Goal: Transaction & Acquisition: Book appointment/travel/reservation

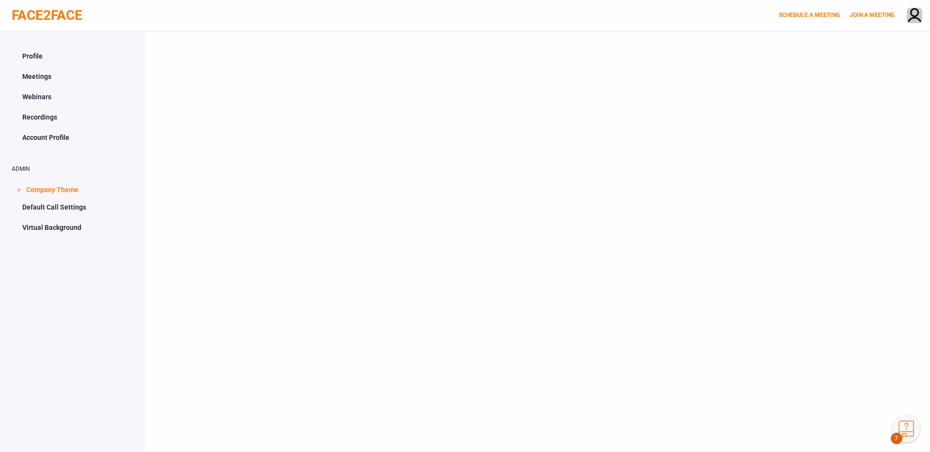
click at [915, 433] on button "Knowledge Center Bot, also known as KC Bot is an onboarding assistant that allo…" at bounding box center [906, 429] width 28 height 28
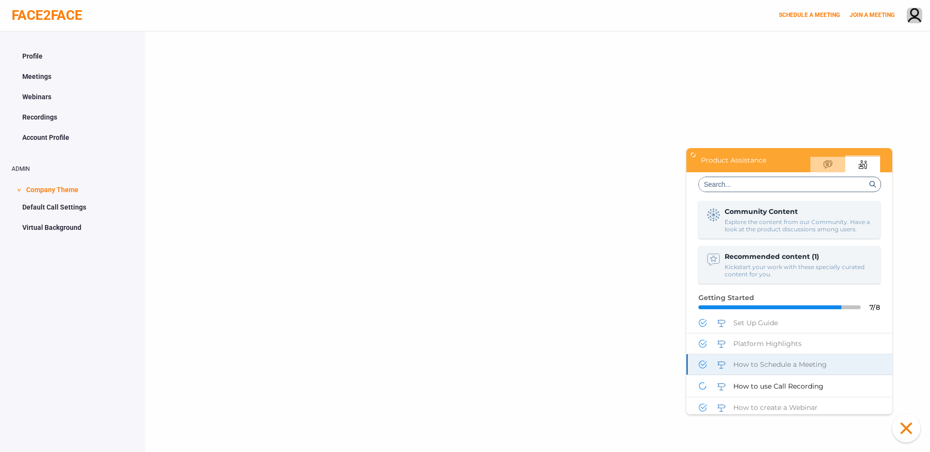
click at [790, 367] on span "How to Schedule a Meeting" at bounding box center [779, 364] width 93 height 9
click at [861, 395] on span "Take me there" at bounding box center [851, 396] width 42 height 7
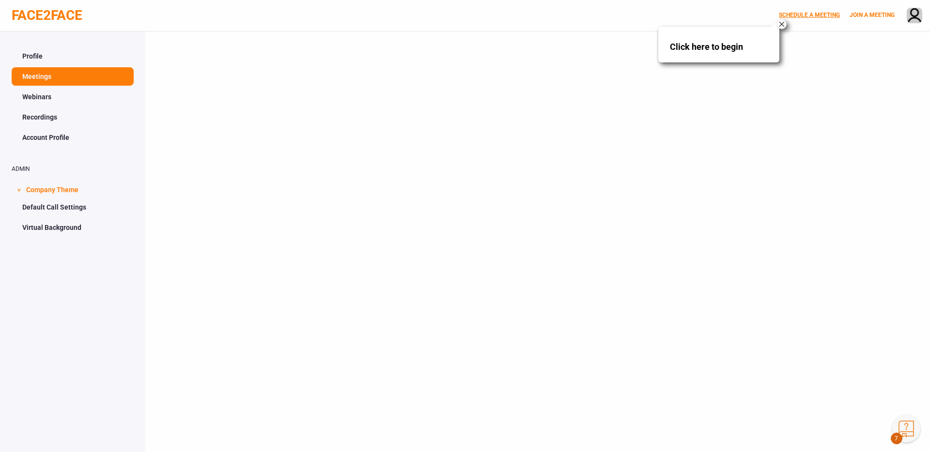
click at [809, 16] on link "SCHEDULE A MEETING" at bounding box center [809, 15] width 61 height 7
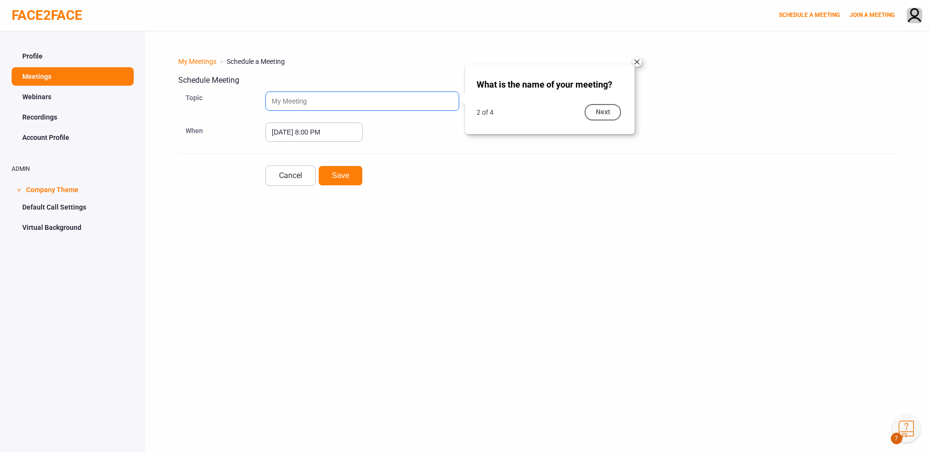
click at [388, 102] on input "text" at bounding box center [362, 101] width 194 height 19
type input "Test"
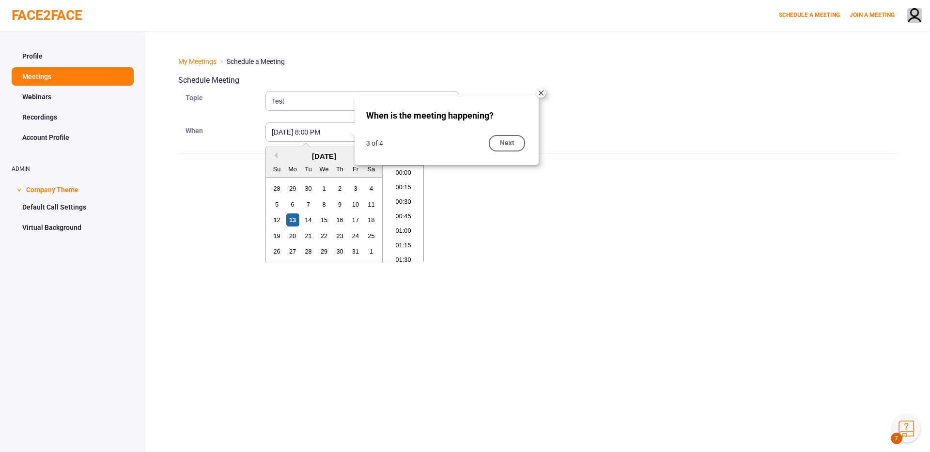
scroll to position [1121, 0]
click at [311, 223] on div "14" at bounding box center [308, 220] width 13 height 13
type input "[DATE] 8:00 PM"
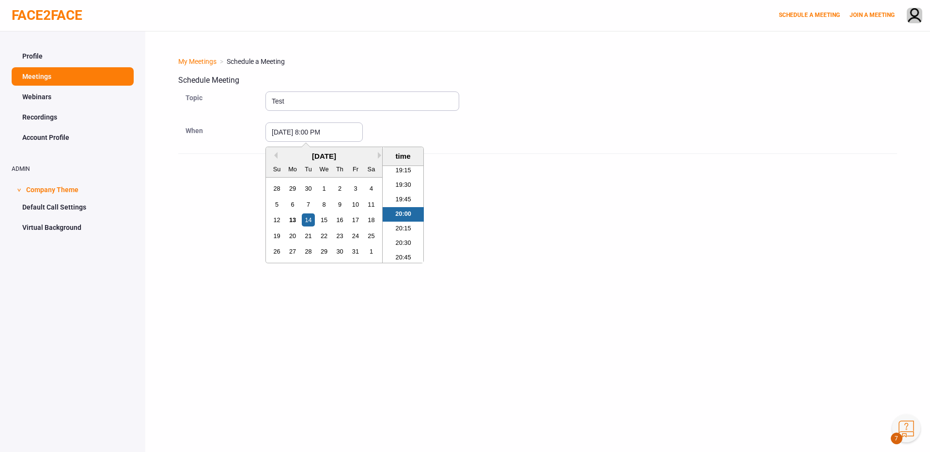
click at [458, 144] on form "Topic Test When [DATE] 8:00 PM Previous Month Next Month [DATE] Su Mo Tu We Th …" at bounding box center [537, 138] width 719 height 96
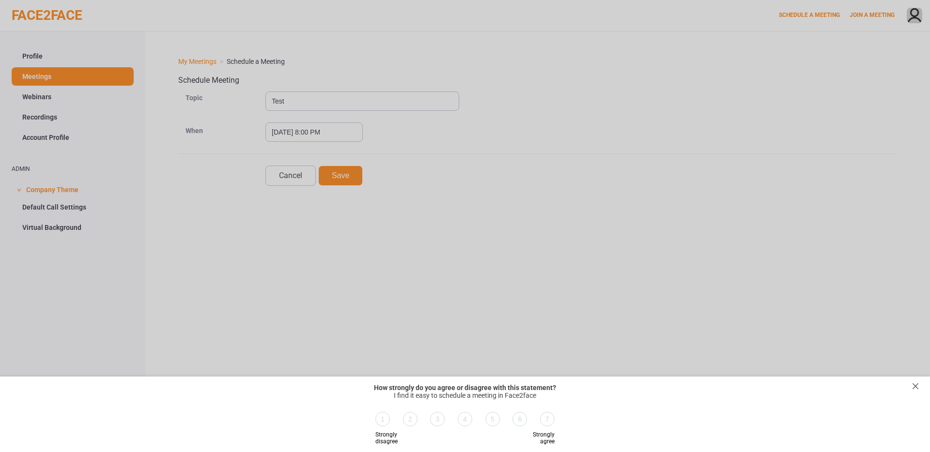
click at [919, 386] on div "exit survey" at bounding box center [916, 387] width 10 height 10
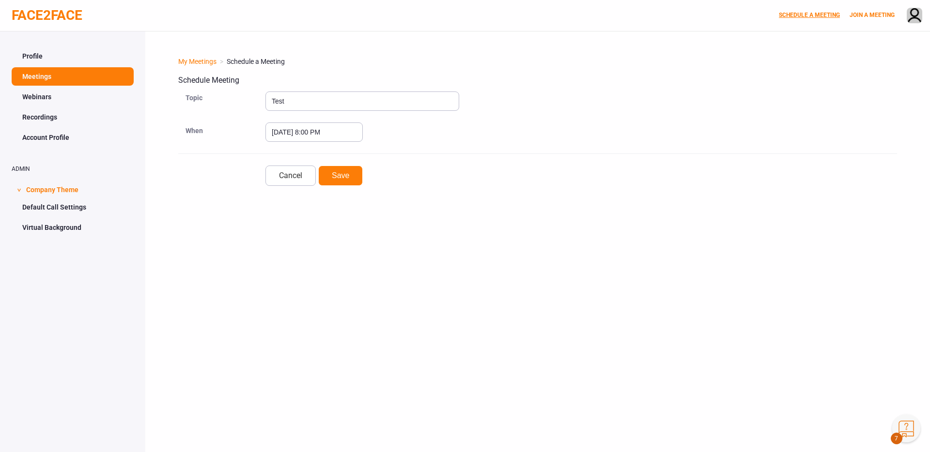
click at [812, 14] on link "SCHEDULE A MEETING" at bounding box center [809, 15] width 61 height 7
click at [901, 425] on button "Knowledge Center Bot, also known as KC Bot is an onboarding assistant that allo…" at bounding box center [906, 429] width 28 height 28
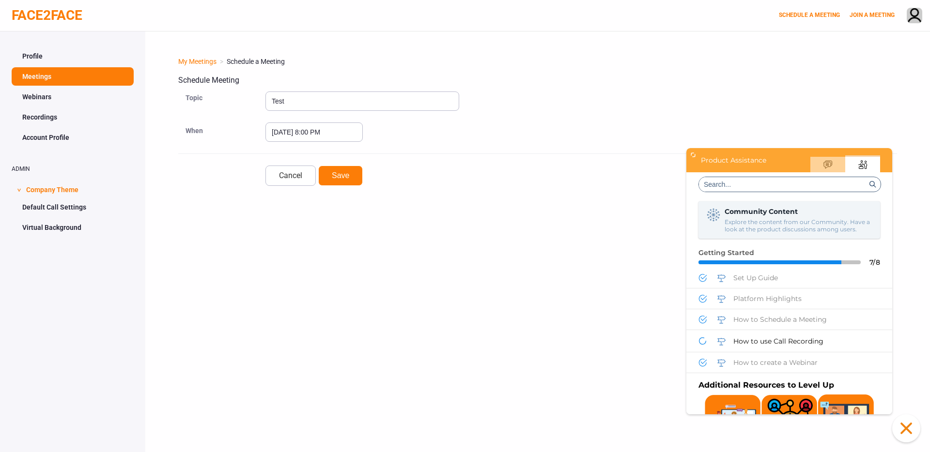
scroll to position [0, 0]
click at [789, 318] on span "How to Schedule a Meeting" at bounding box center [779, 319] width 93 height 9
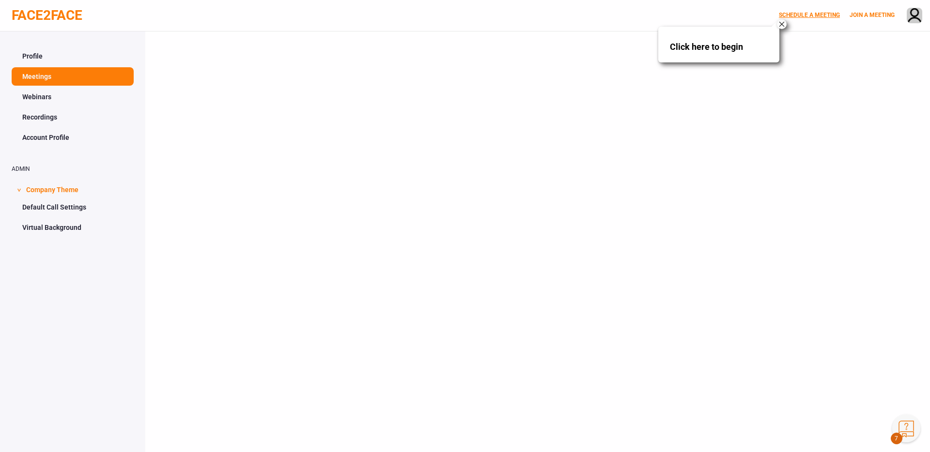
click at [797, 14] on link "SCHEDULE A MEETING" at bounding box center [809, 15] width 61 height 7
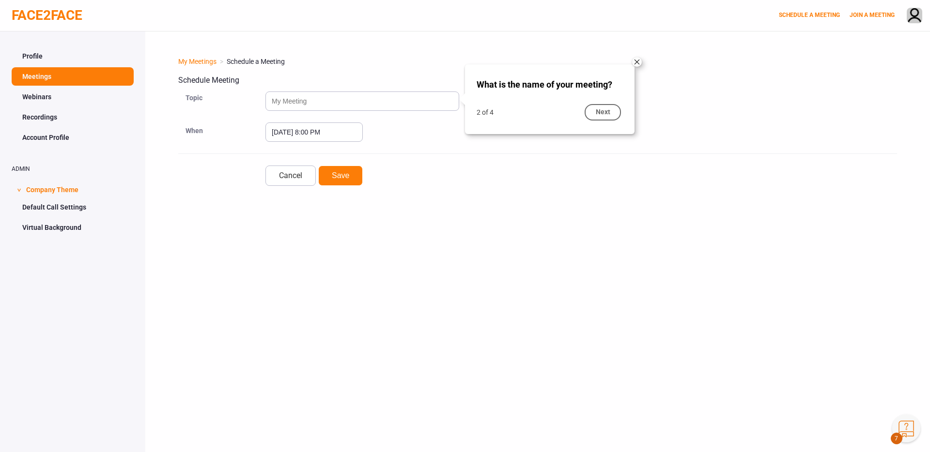
click at [338, 86] on div "My Meetings > Schedule a Meeting Schedule Meeting Topic When October 13, 2025 8…" at bounding box center [537, 121] width 719 height 129
click at [334, 95] on input "text" at bounding box center [362, 101] width 194 height 19
type input "Test"
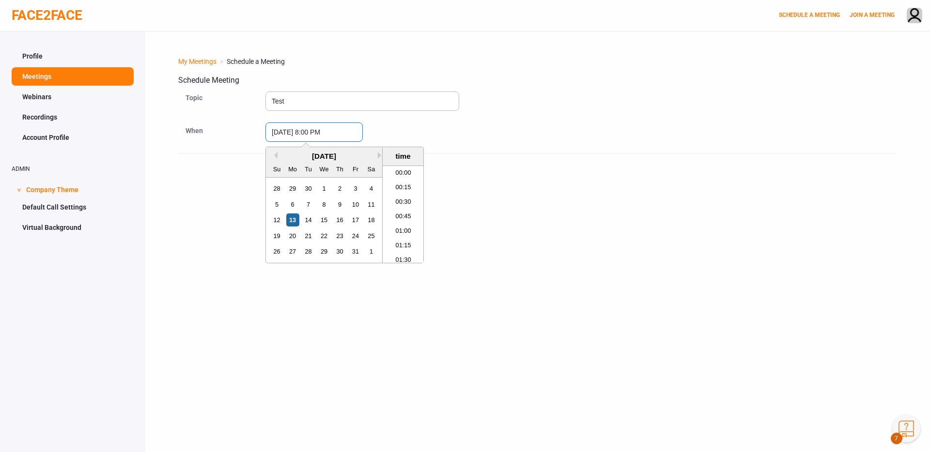
scroll to position [1121, 0]
click at [710, 100] on div "Test" at bounding box center [581, 106] width 632 height 33
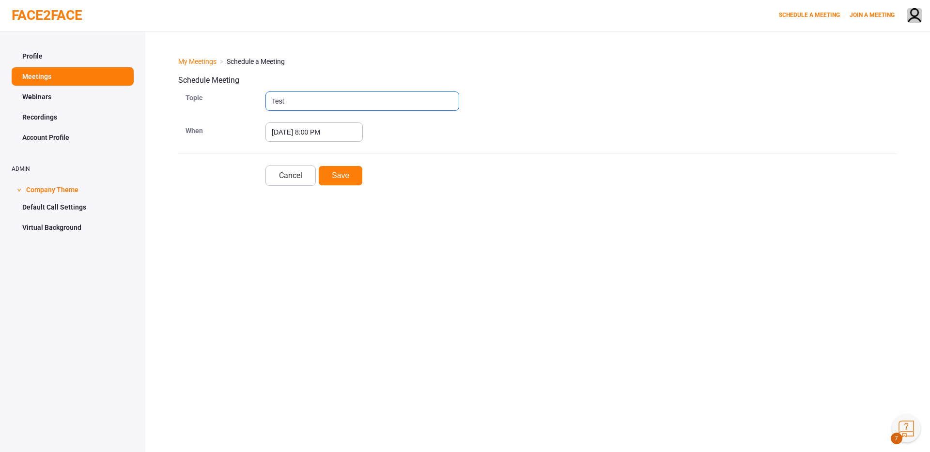
click at [914, 427] on button "Knowledge Center Bot, also known as KC Bot is an onboarding assistant that allo…" at bounding box center [906, 429] width 28 height 28
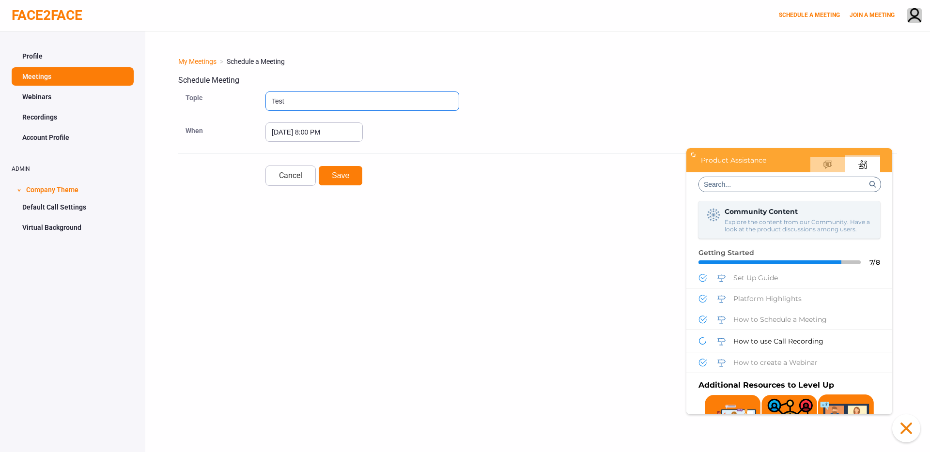
scroll to position [0, 0]
click at [772, 317] on span "How to Schedule a Meeting" at bounding box center [779, 319] width 93 height 9
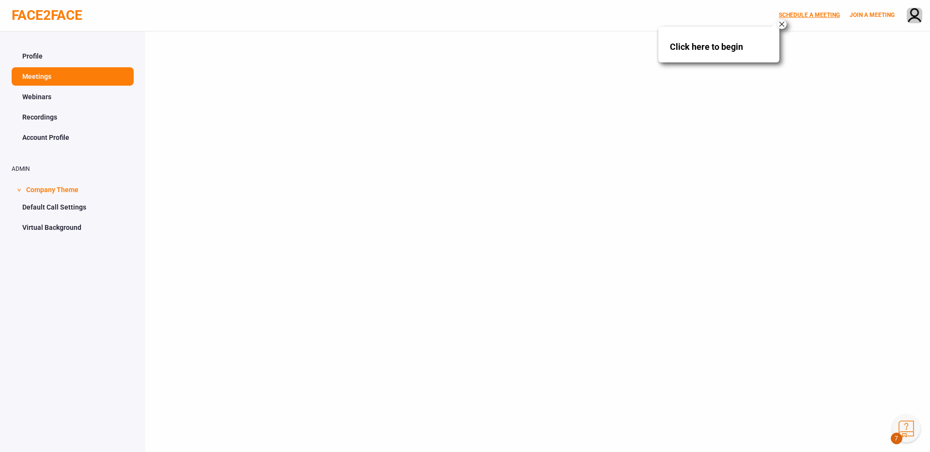
click at [808, 13] on link "SCHEDULE A MEETING" at bounding box center [809, 15] width 61 height 7
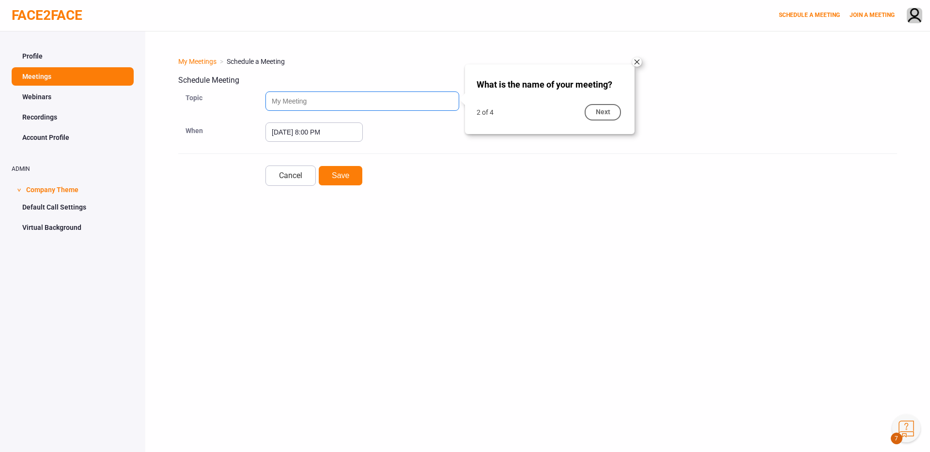
click at [396, 98] on input "text" at bounding box center [362, 101] width 194 height 19
type input "test"
click at [512, 106] on div "2 of 4 Next" at bounding box center [550, 117] width 170 height 34
click at [612, 116] on div "Next" at bounding box center [603, 112] width 36 height 16
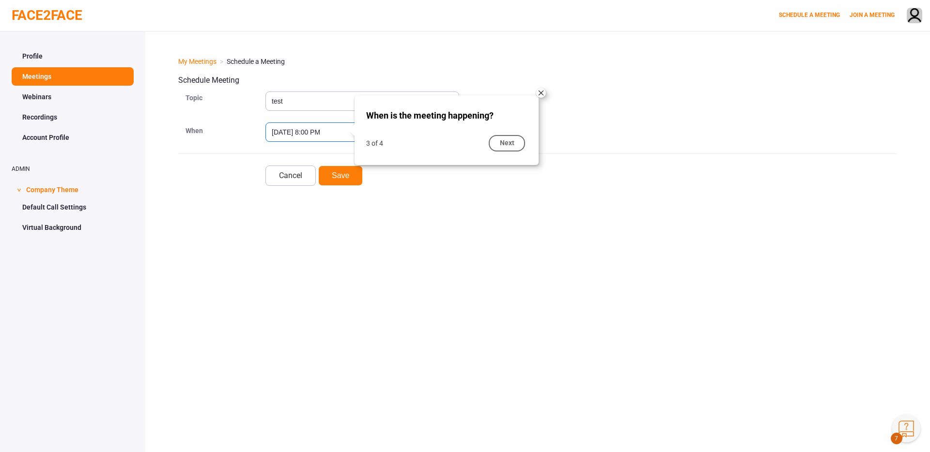
click at [330, 131] on input "[DATE] 8:00 PM" at bounding box center [313, 132] width 97 height 19
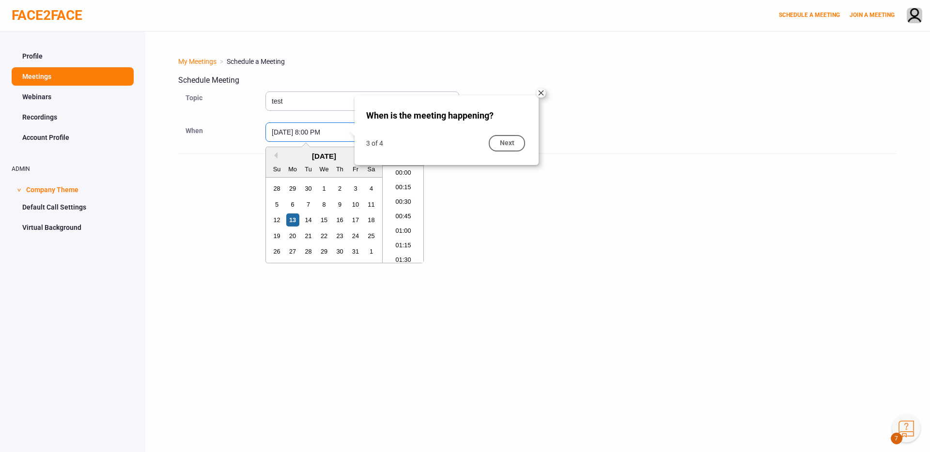
scroll to position [1121, 0]
click at [326, 202] on div "8" at bounding box center [323, 204] width 13 height 13
type input "October 8, 2025 8:00 PM"
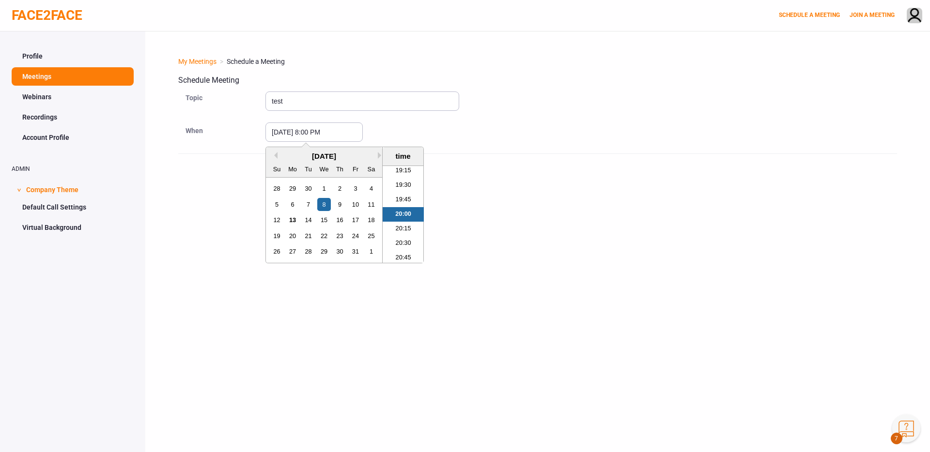
click at [364, 135] on div "October 8, 2025 8:00 PM Previous Month Next Month October 2025 Su Mo Tu We Th F…" at bounding box center [581, 132] width 632 height 19
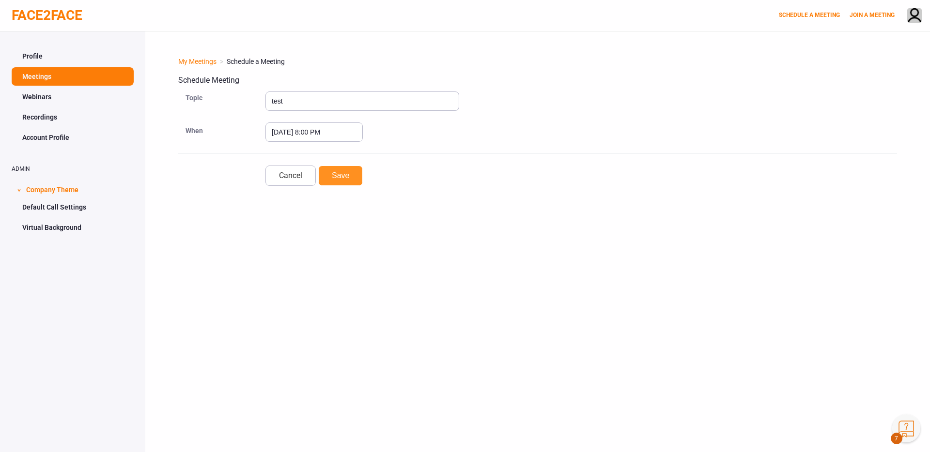
click at [341, 183] on button "Save" at bounding box center [340, 176] width 45 height 20
